Goal: Transaction & Acquisition: Purchase product/service

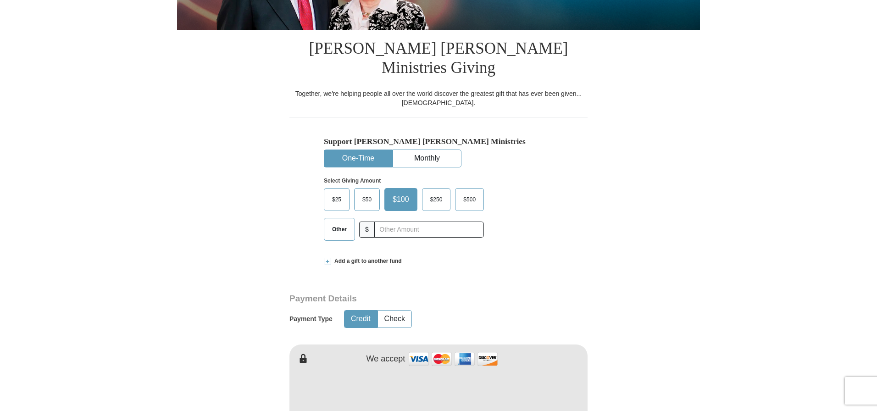
scroll to position [199, 0]
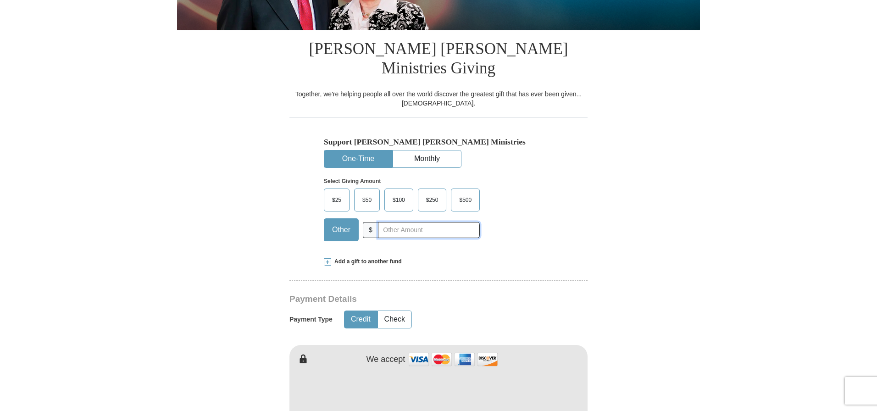
click at [386, 222] on input "text" at bounding box center [429, 230] width 102 height 16
type input "375.00"
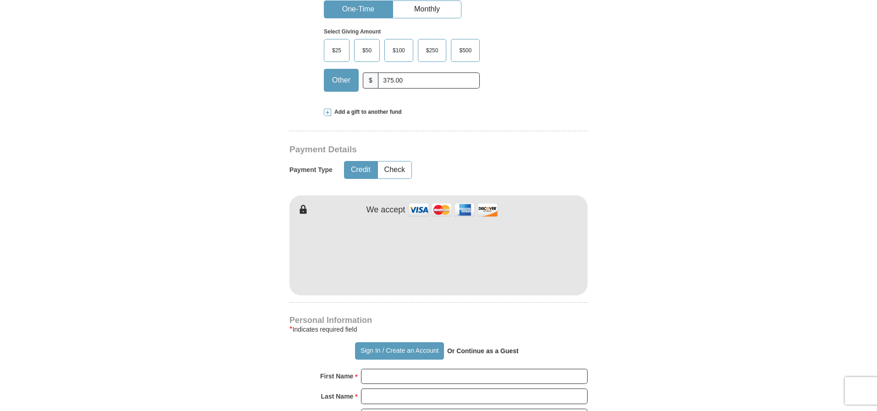
scroll to position [349, 0]
drag, startPoint x: 400, startPoint y: 57, endPoint x: 378, endPoint y: 56, distance: 22.5
click at [378, 72] on input "375.00" at bounding box center [429, 80] width 102 height 16
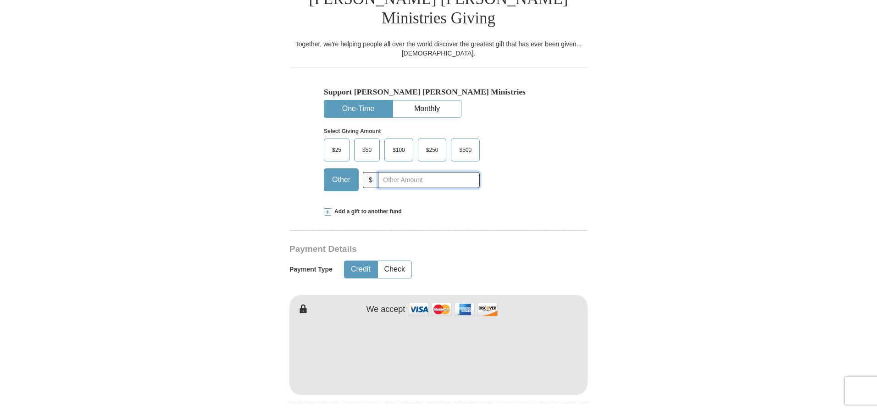
scroll to position [240, 0]
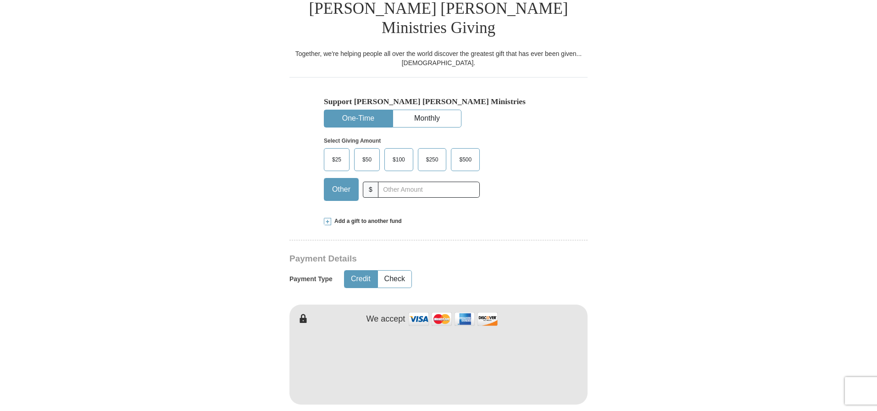
click at [403, 153] on span "$100" at bounding box center [399, 160] width 22 height 14
click at [0, 0] on input "$100" at bounding box center [0, 0] width 0 height 0
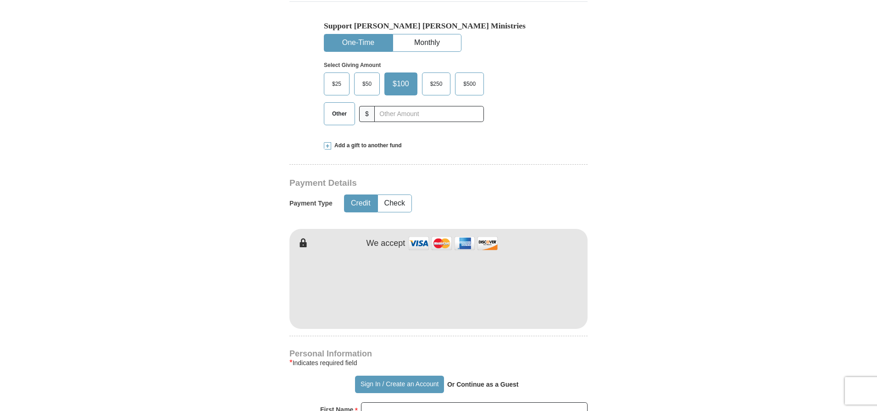
scroll to position [383, 0]
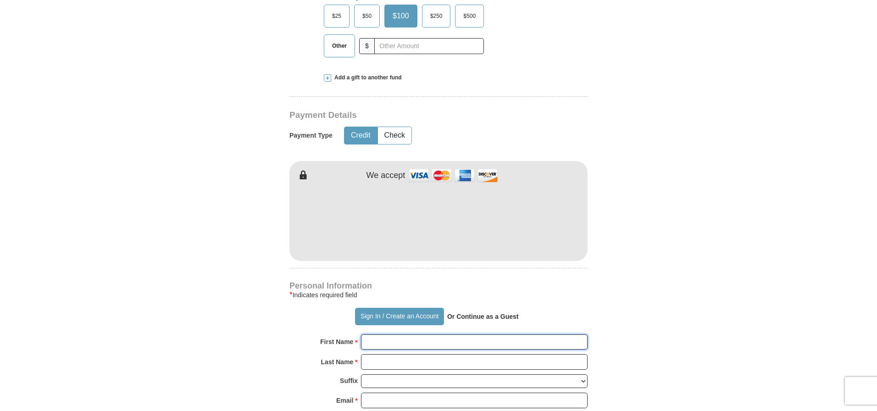
drag, startPoint x: 369, startPoint y: 329, endPoint x: 372, endPoint y: 324, distance: 5.6
click at [370, 334] on input "First Name *" at bounding box center [474, 342] width 226 height 16
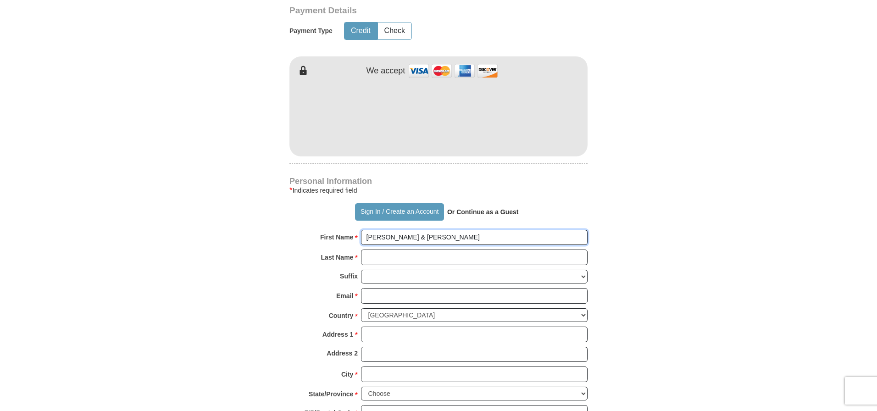
scroll to position [520, 0]
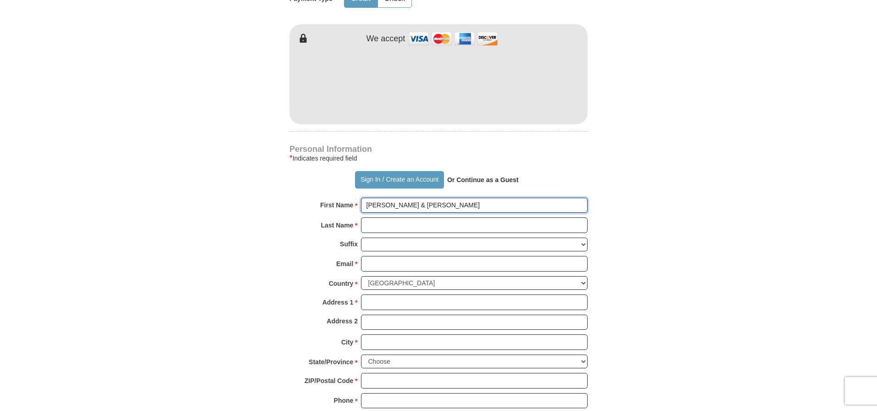
type input "[PERSON_NAME] & [PERSON_NAME]"
click at [372, 217] on input "Last Name *" at bounding box center [474, 225] width 226 height 16
type input "Rockwood"
click at [369, 256] on input "Email *" at bounding box center [474, 264] width 226 height 16
type input "[EMAIL_ADDRESS][DOMAIN_NAME]"
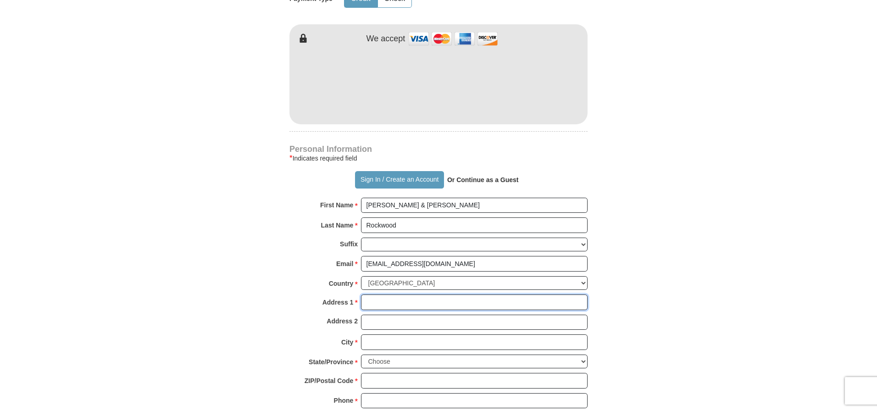
type input "[STREET_ADDRESS]"
type input "Ypsilanti"
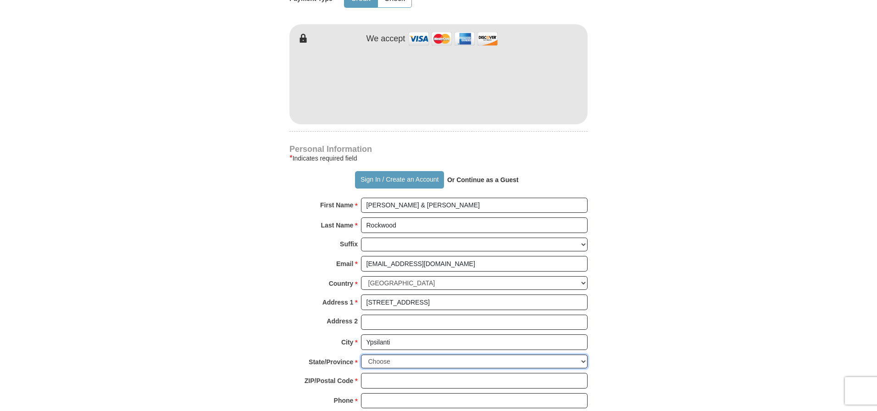
select select "MI"
type input "48198-3288"
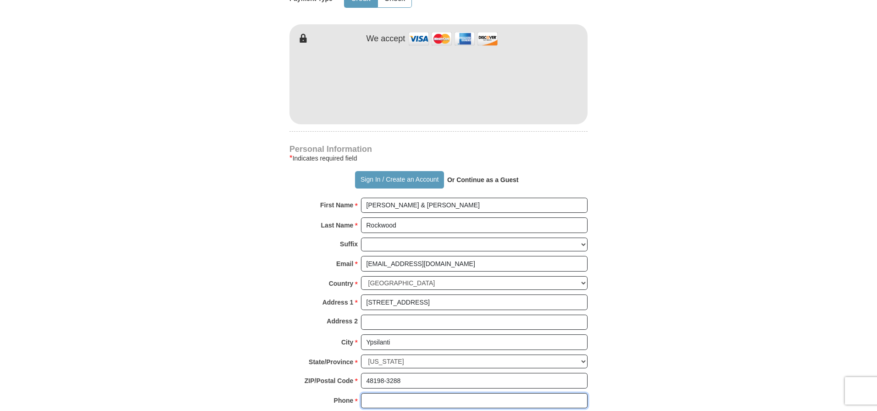
type input "2482073643"
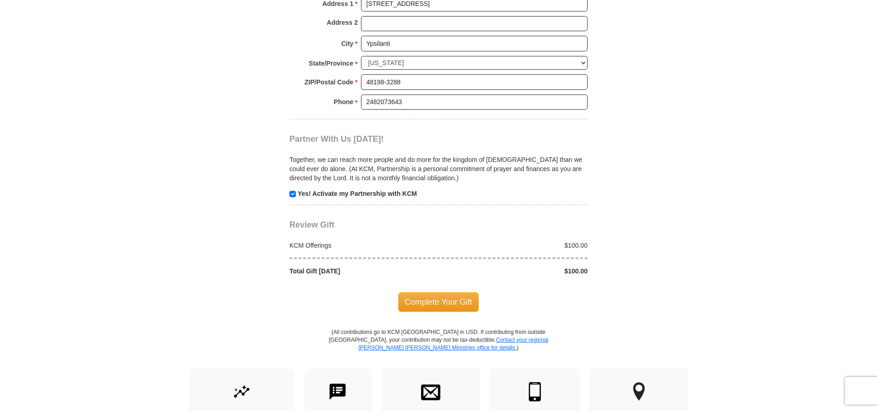
scroll to position [843, 0]
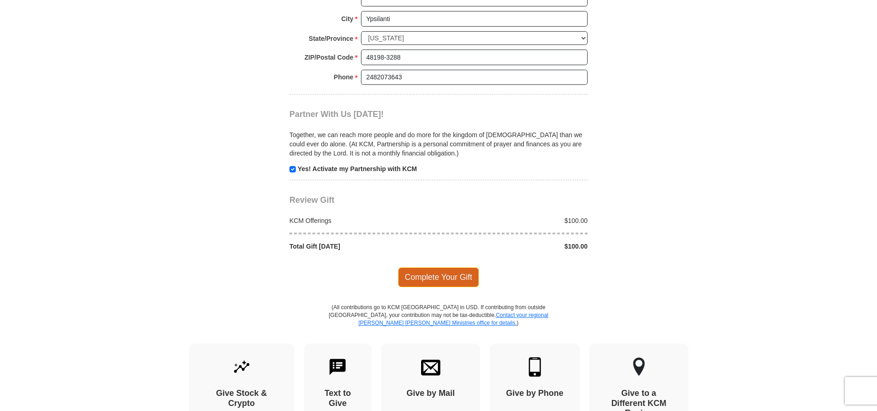
click at [442, 267] on span "Complete Your Gift" at bounding box center [438, 276] width 81 height 19
